Goal: Information Seeking & Learning: Learn about a topic

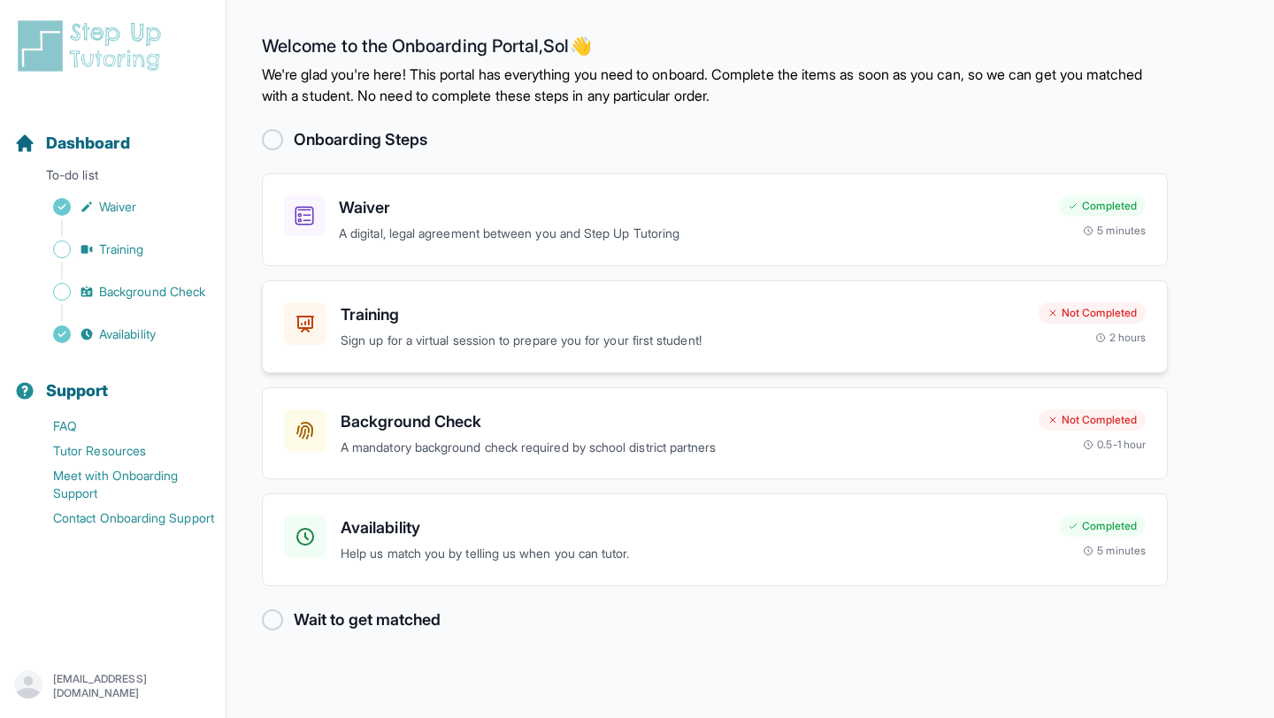
click at [572, 322] on h3 "Training" at bounding box center [683, 315] width 684 height 25
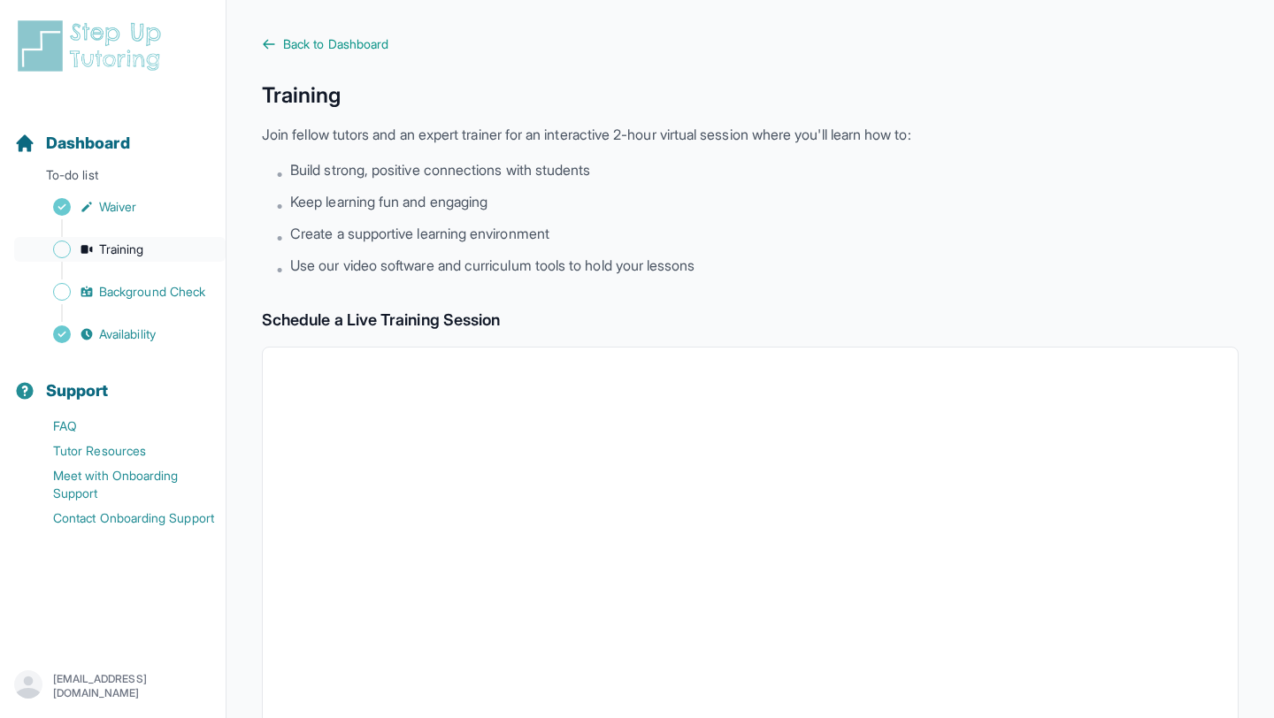
click at [62, 249] on span "Sidebar" at bounding box center [62, 250] width 18 height 18
click at [152, 251] on link "Training" at bounding box center [119, 249] width 211 height 25
click at [367, 47] on span "Back to Dashboard" at bounding box center [335, 44] width 105 height 18
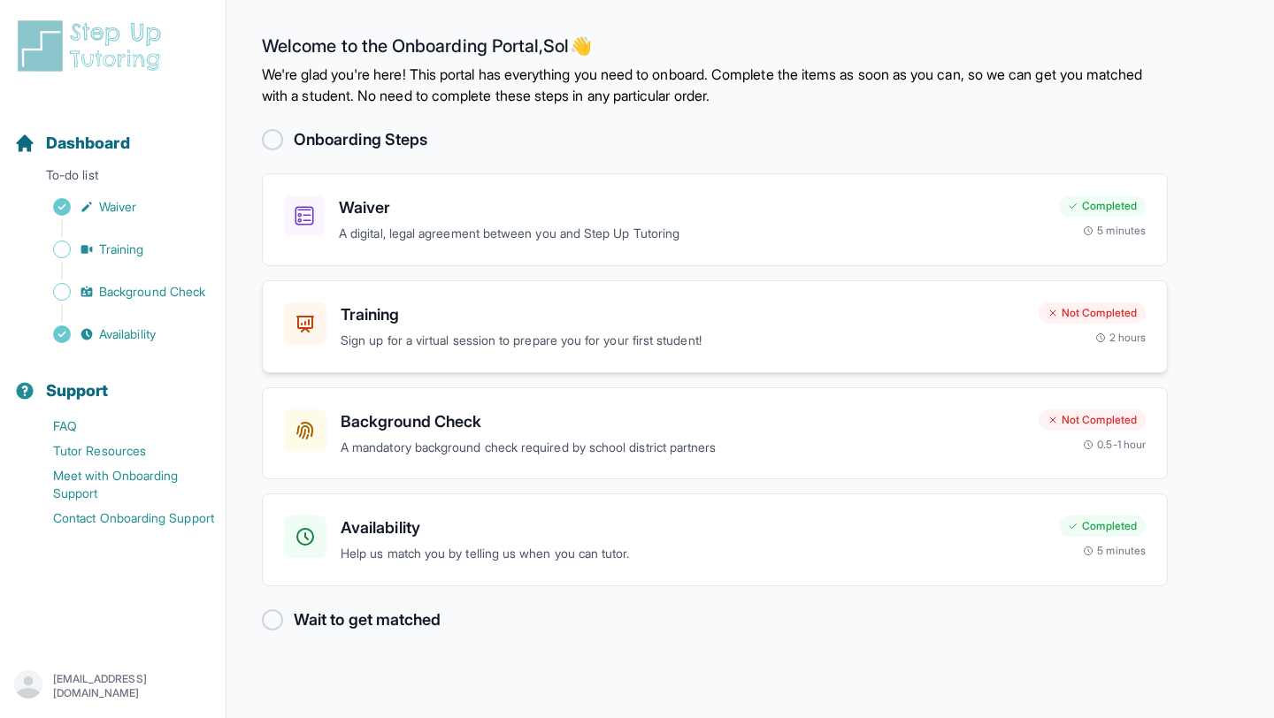
click at [504, 312] on h3 "Training" at bounding box center [683, 315] width 684 height 25
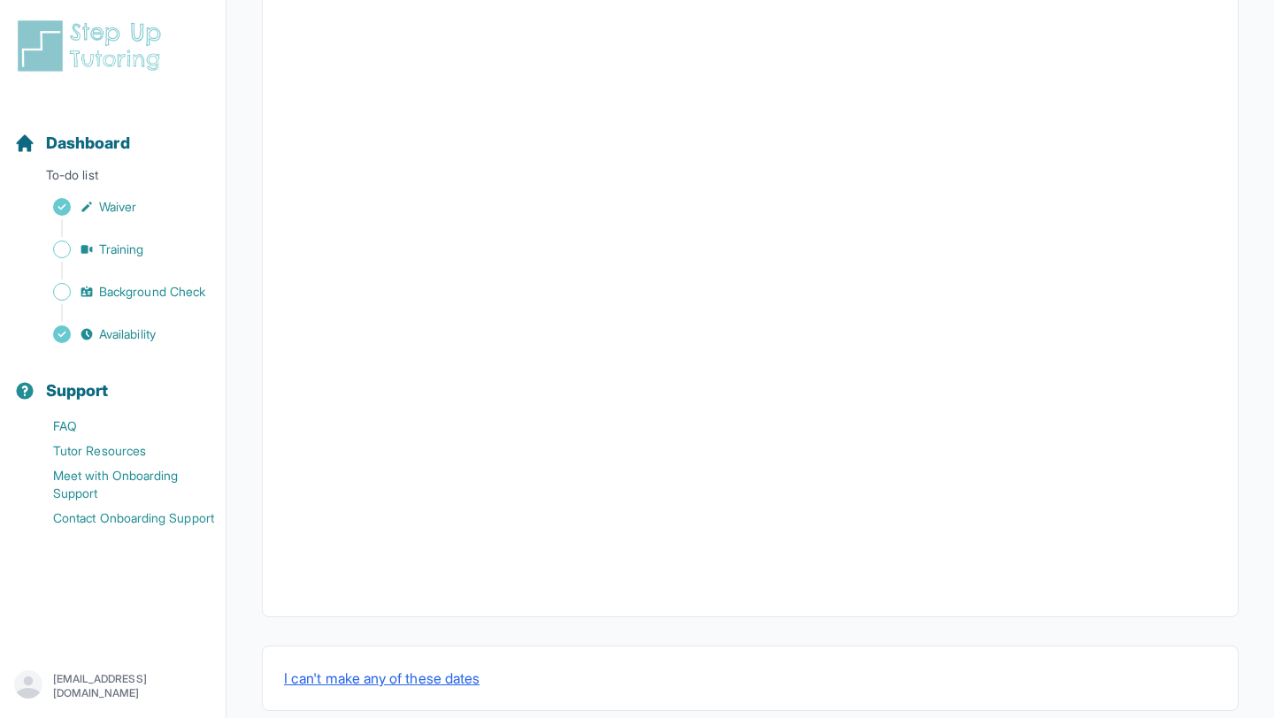
scroll to position [527, 0]
